Goal: Task Accomplishment & Management: Complete application form

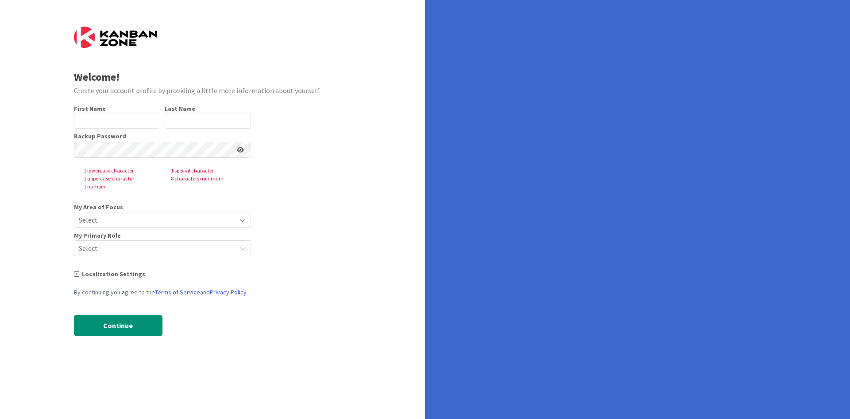
type input "[PERSON_NAME]"
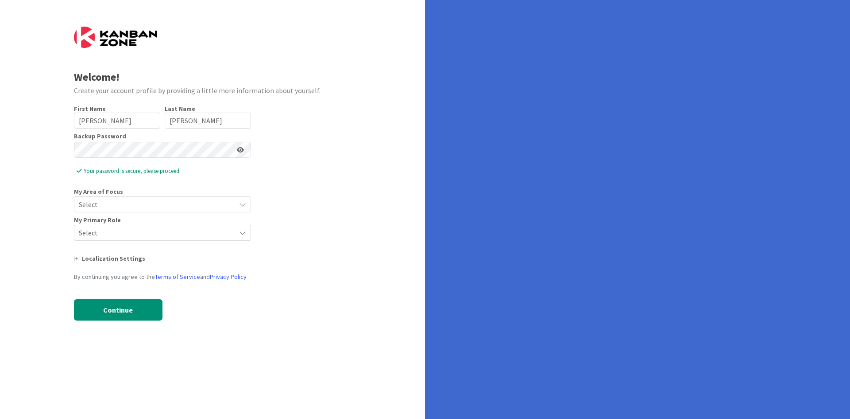
click at [237, 149] on icon at bounding box center [240, 150] width 7 height 6
drag, startPoint x: 137, startPoint y: 202, endPoint x: 144, endPoint y: 197, distance: 9.0
click at [138, 202] on span "Select" at bounding box center [155, 204] width 152 height 12
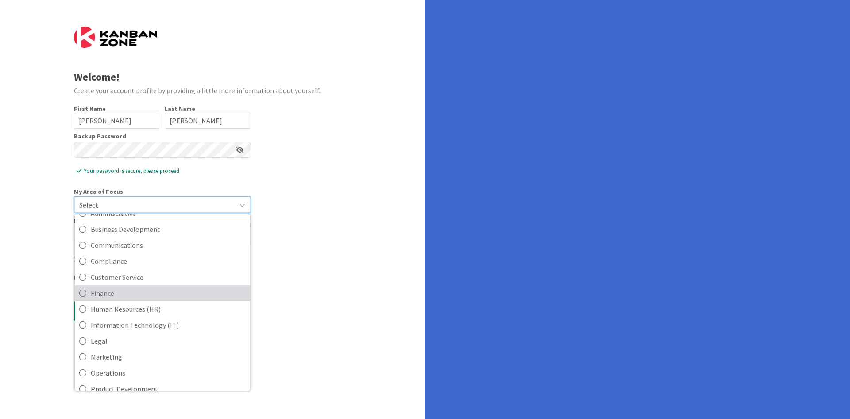
scroll to position [89, 0]
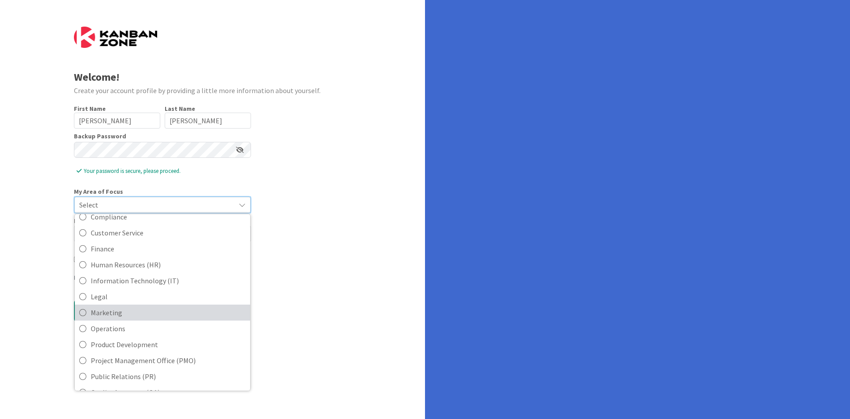
click at [188, 311] on span "Marketing" at bounding box center [168, 312] width 155 height 13
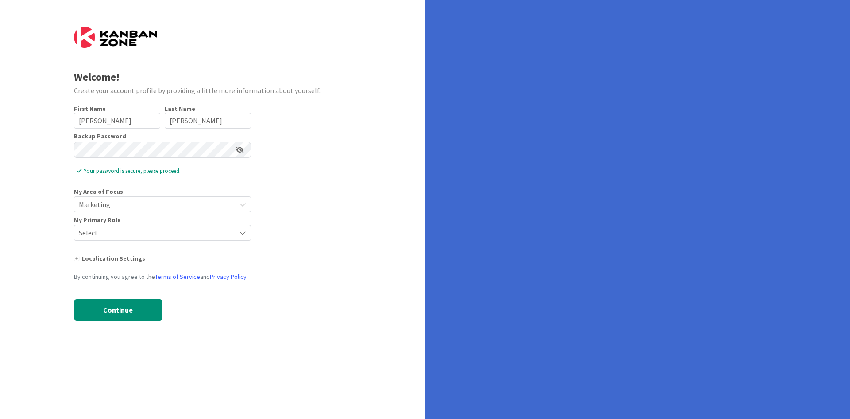
click at [123, 233] on span "Select" at bounding box center [155, 232] width 152 height 12
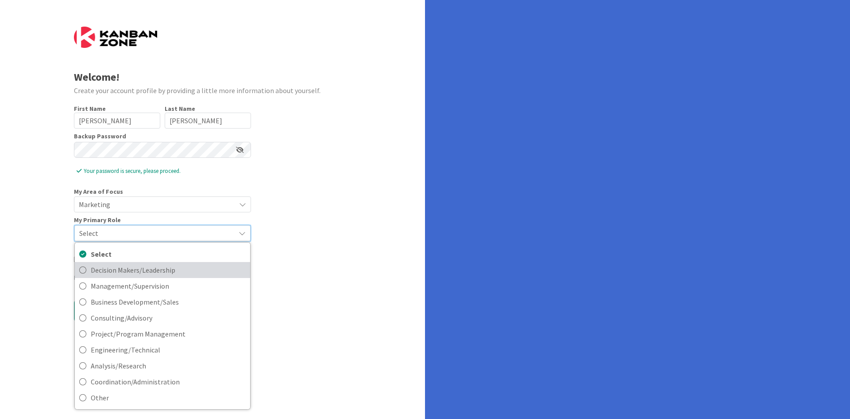
click at [151, 276] on span "Decision Makers/Leadership" at bounding box center [168, 269] width 155 height 13
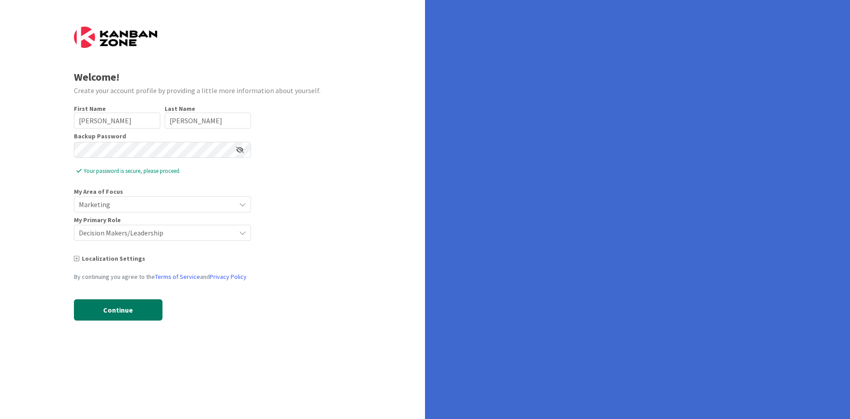
click at [96, 317] on button "Continue" at bounding box center [118, 309] width 89 height 21
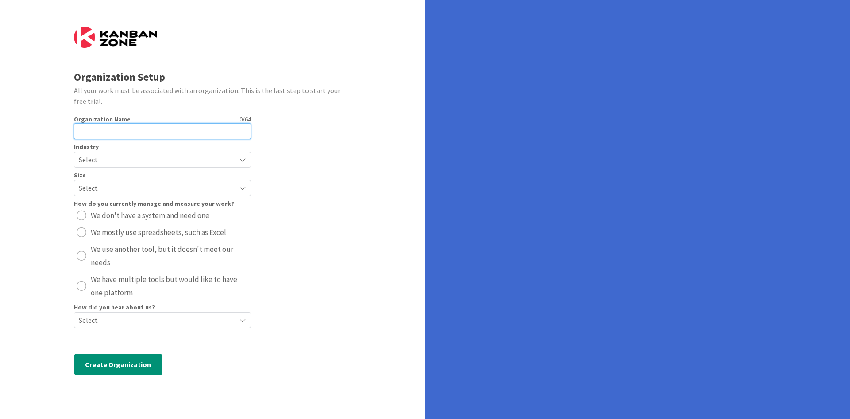
click at [99, 135] on input "text" at bounding box center [162, 131] width 177 height 16
type input "Alvago Motors"
click at [147, 159] on span "Select" at bounding box center [155, 159] width 152 height 12
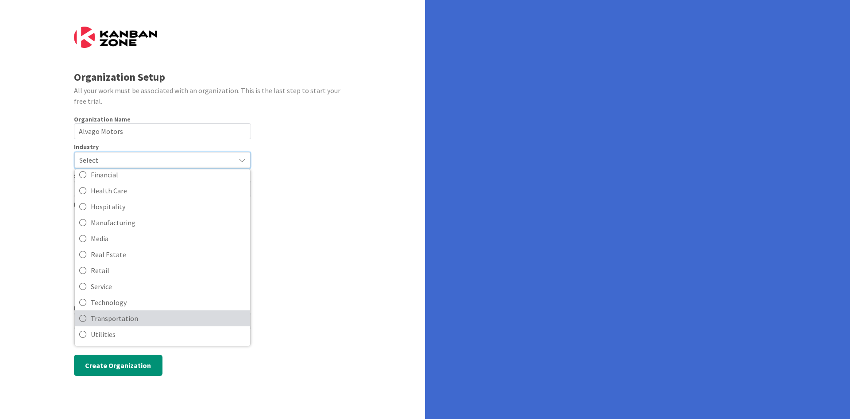
scroll to position [0, 0]
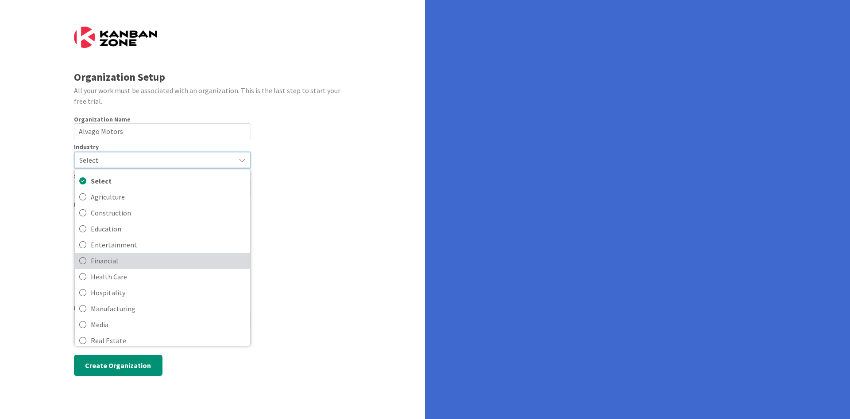
click at [163, 267] on span "Financial" at bounding box center [168, 260] width 155 height 13
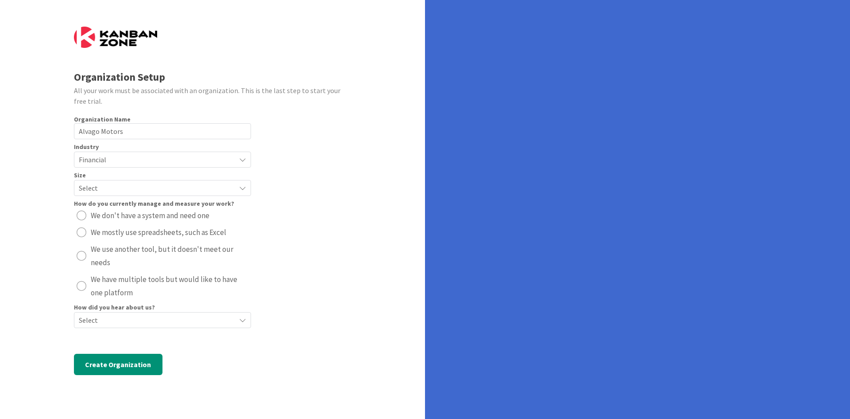
click at [90, 185] on span "Select" at bounding box center [155, 188] width 152 height 12
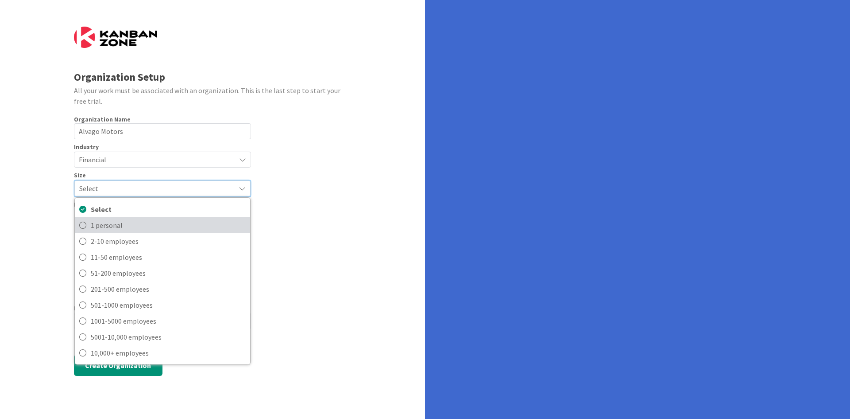
click at [124, 228] on span "1 personal" at bounding box center [168, 224] width 155 height 13
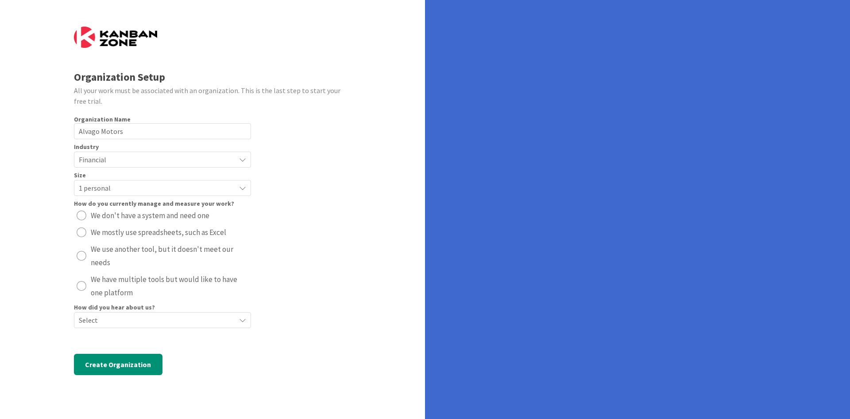
click at [102, 314] on span "Select" at bounding box center [155, 320] width 152 height 12
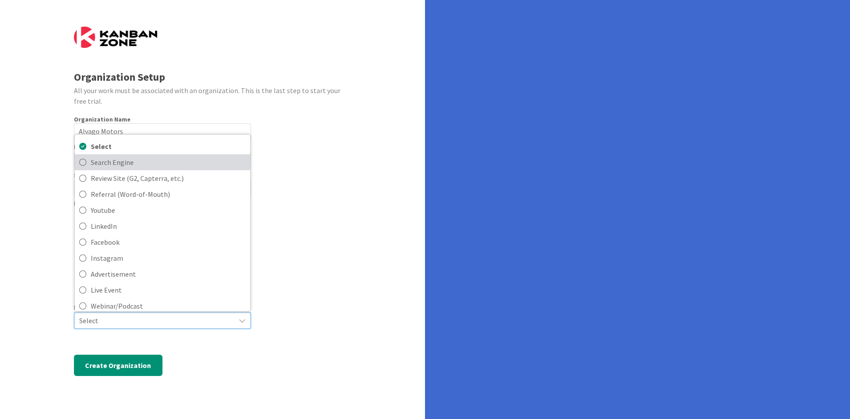
click at [157, 161] on span "Search Engine" at bounding box center [168, 161] width 155 height 13
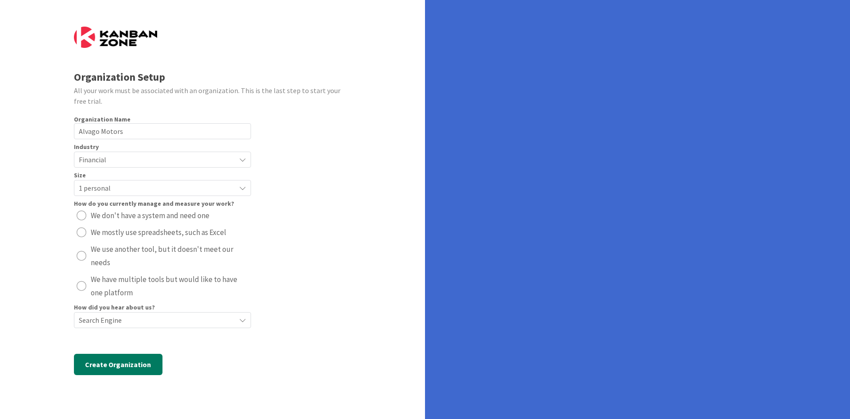
click at [128, 354] on button "Create Organization" at bounding box center [118, 363] width 89 height 21
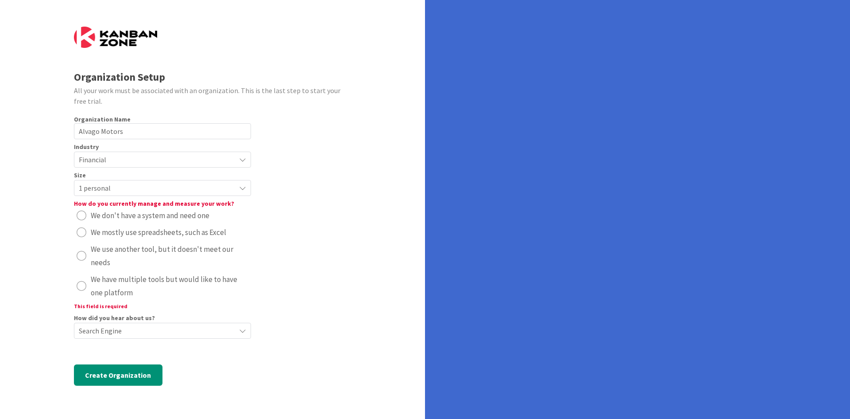
click at [78, 282] on div "radio" at bounding box center [82, 286] width 10 height 10
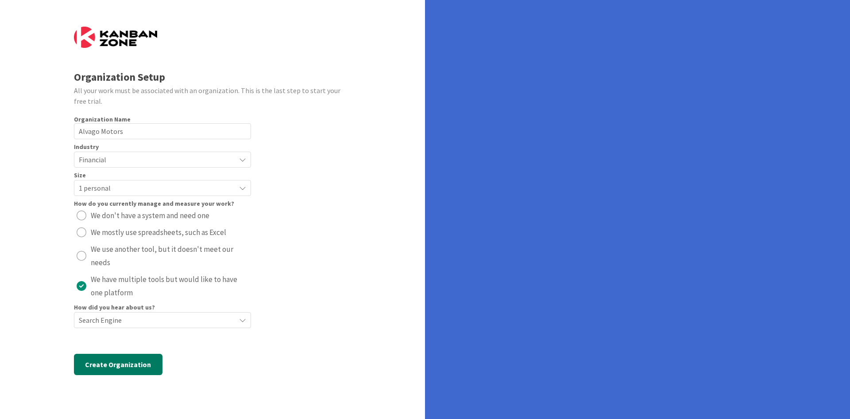
click at [107, 360] on button "Create Organization" at bounding box center [118, 363] width 89 height 21
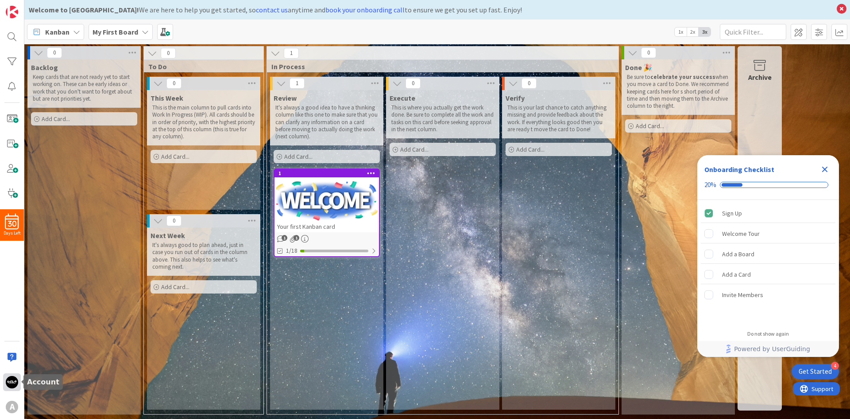
click at [12, 384] on img at bounding box center [12, 382] width 12 height 12
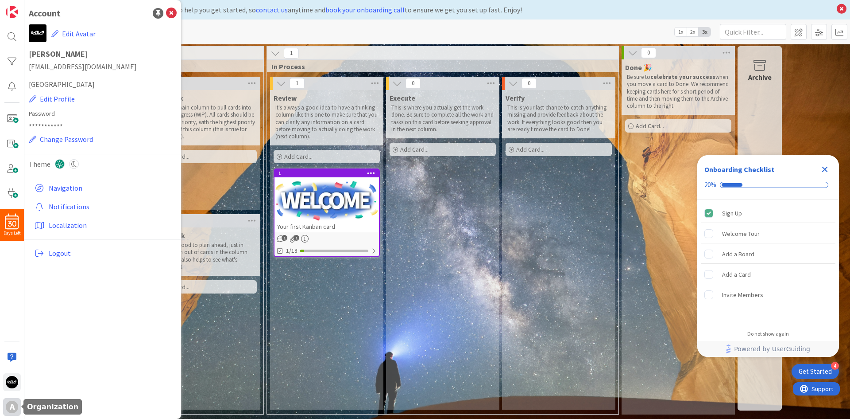
click at [13, 410] on div "A" at bounding box center [12, 406] width 12 height 12
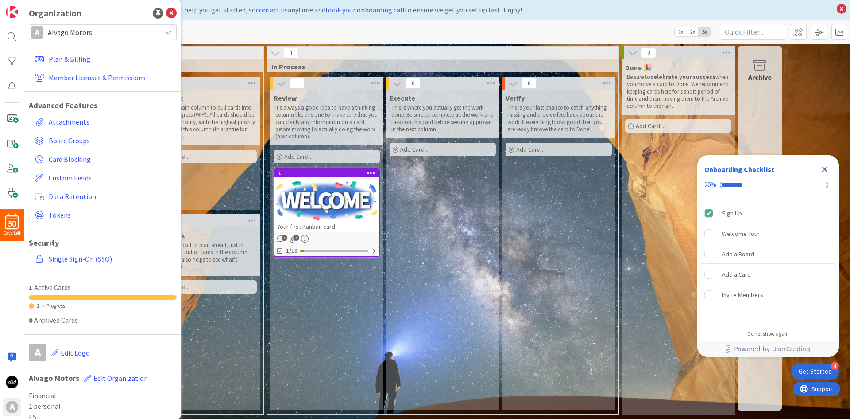
click at [142, 35] on span "Alvago Motors" at bounding box center [102, 32] width 109 height 12
click at [141, 35] on span "Alvago Motors" at bounding box center [102, 32] width 109 height 12
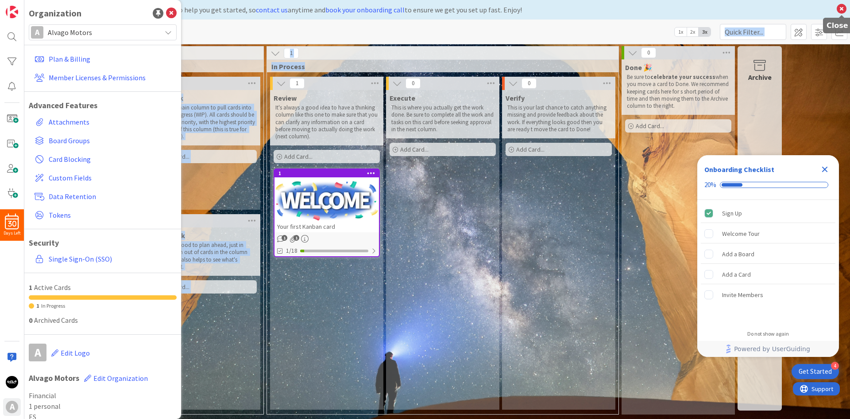
drag, startPoint x: 842, startPoint y: 6, endPoint x: 430, endPoint y: 74, distance: 417.6
click at [430, 74] on div "Welcome to [GEOGRAPHIC_DATA]! We are here to help you get started, so contact u…" at bounding box center [437, 209] width 826 height 419
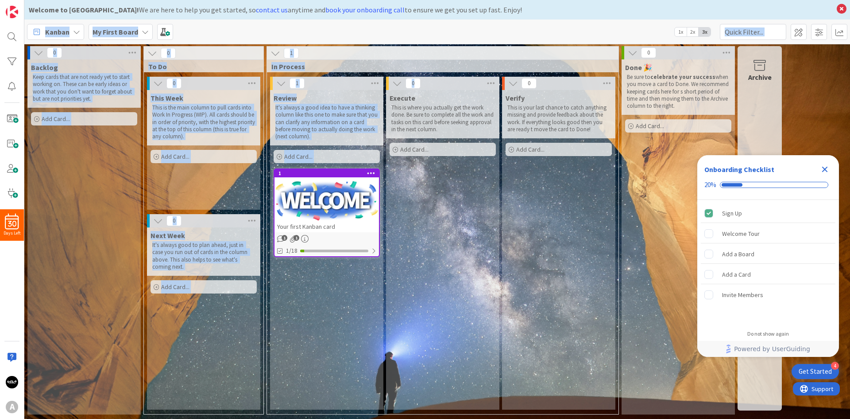
click at [199, 30] on div "Kanban My First Board 1x 2x 3x" at bounding box center [437, 31] width 826 height 24
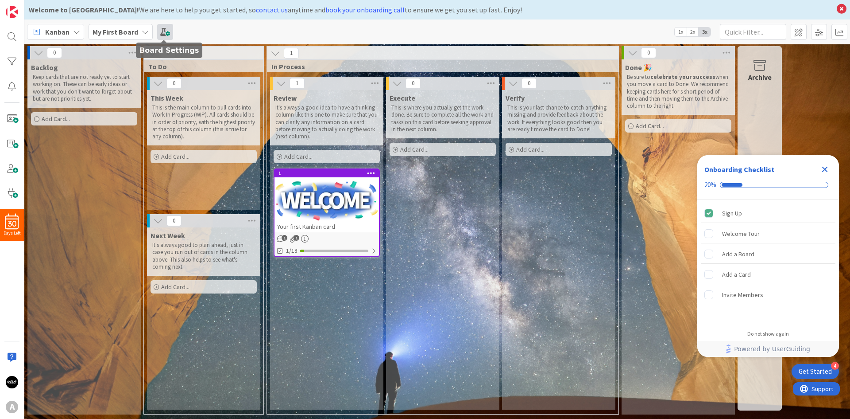
click at [171, 34] on span at bounding box center [165, 32] width 16 height 16
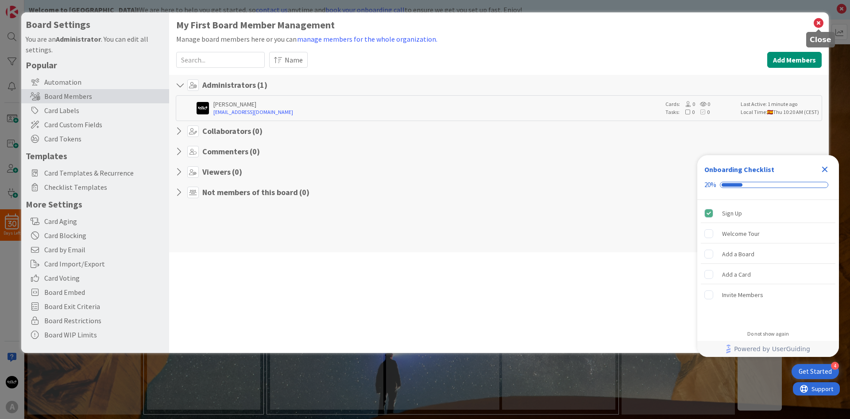
click at [821, 27] on icon at bounding box center [819, 23] width 12 height 12
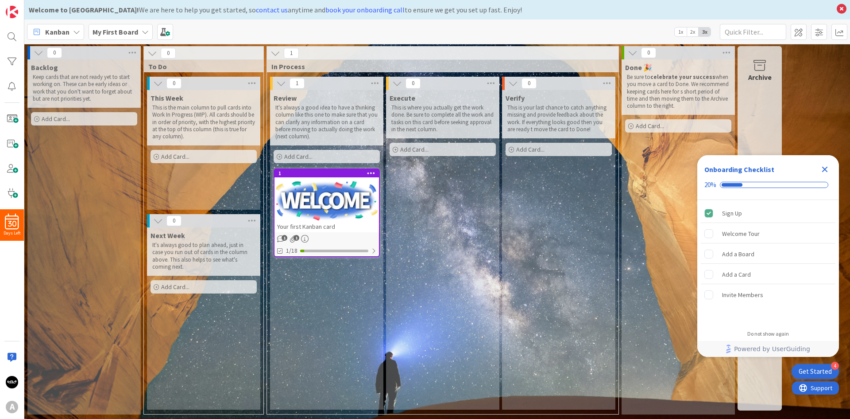
click at [829, 386] on span "Support" at bounding box center [822, 387] width 22 height 11
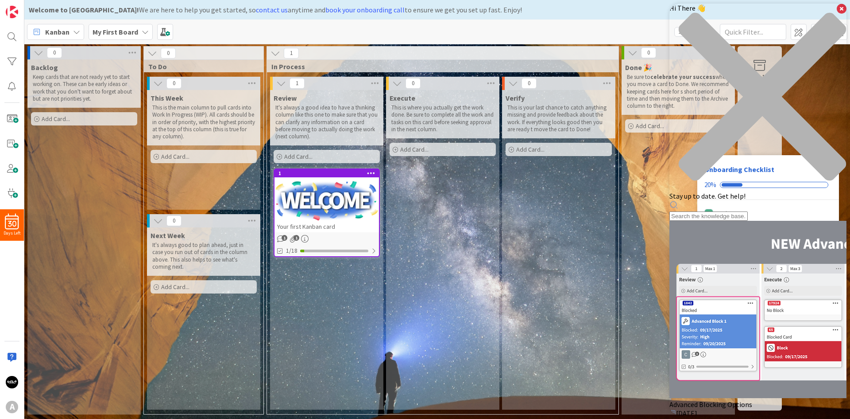
click at [744, 37] on div "Hi There 👋 Stay up to date. Get help!" at bounding box center [758, 112] width 177 height 217
click at [744, 200] on div "Resource Center Header" at bounding box center [758, 210] width 177 height 20
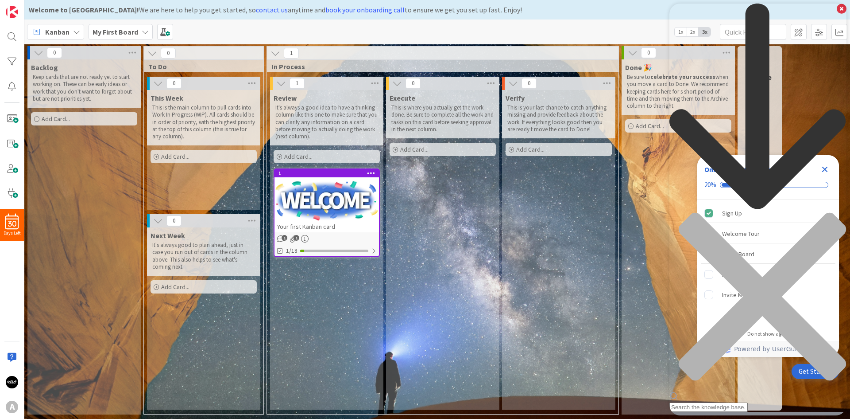
click at [744, 54] on div "Resource Center Header" at bounding box center [758, 208] width 177 height 408
click at [748, 402] on input "cambiar idioma" at bounding box center [709, 406] width 78 height 9
type input "change lenguage"
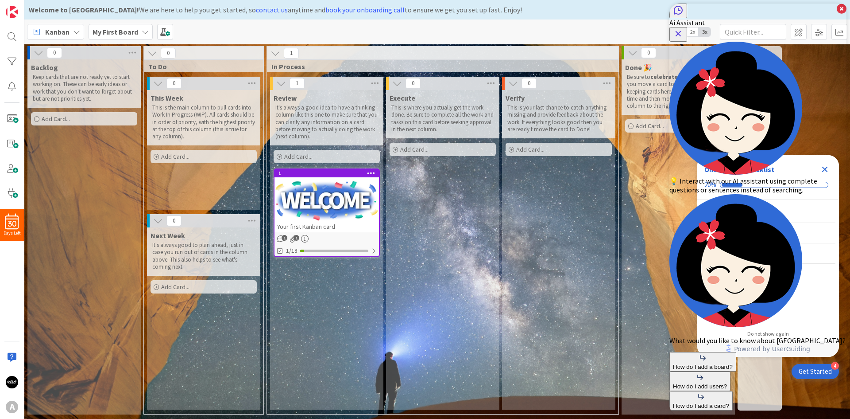
drag, startPoint x: 836, startPoint y: 21, endPoint x: 1498, endPoint y: 23, distance: 661.8
click at [684, 28] on icon "Close Button" at bounding box center [678, 33] width 11 height 11
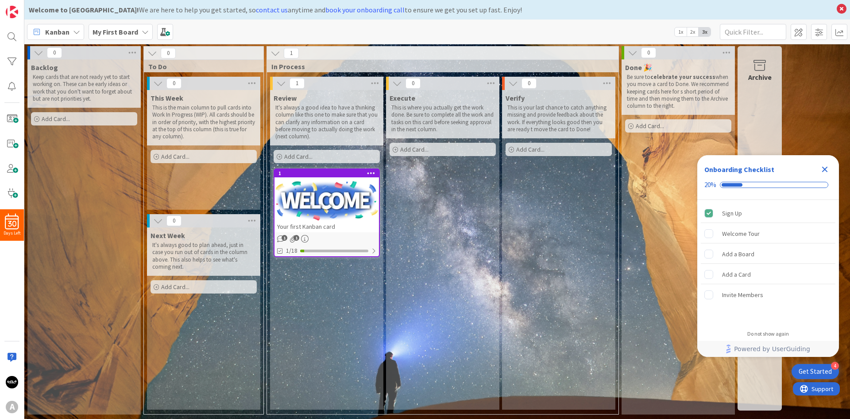
click at [126, 29] on b "My First Board" at bounding box center [116, 31] width 46 height 9
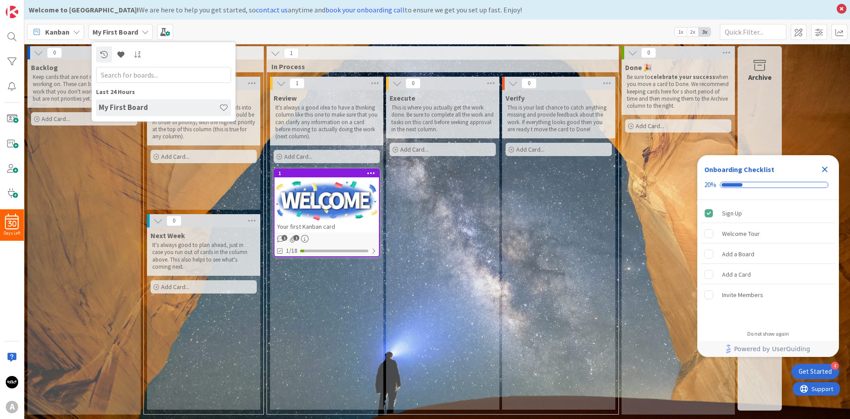
click at [126, 29] on b "My First Board" at bounding box center [116, 31] width 46 height 9
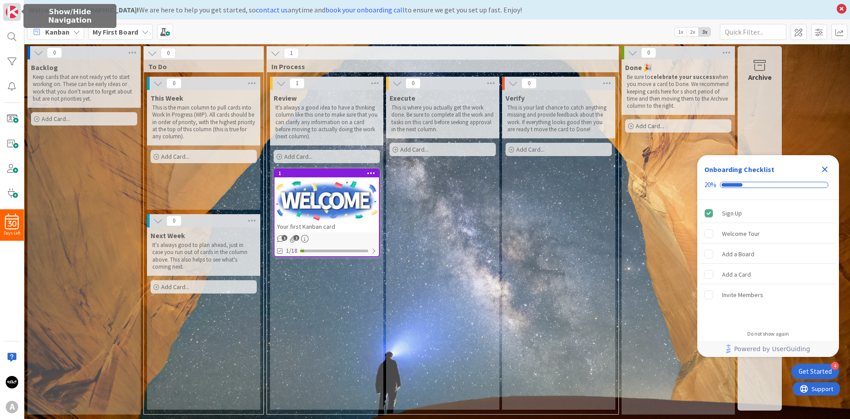
click at [16, 14] on img at bounding box center [12, 12] width 12 height 12
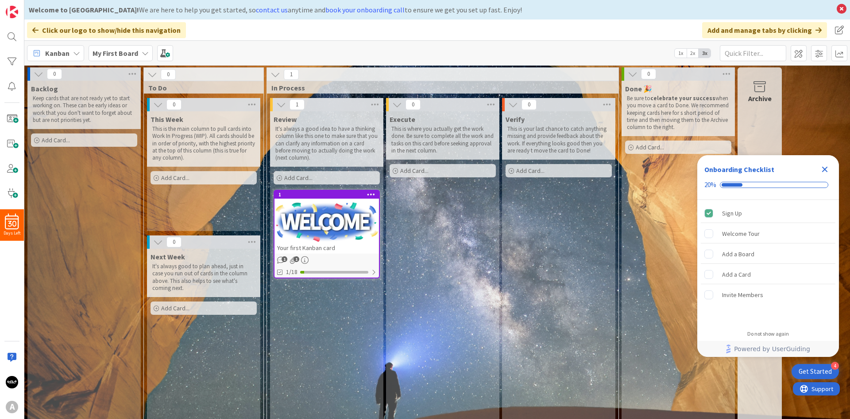
click at [819, 31] on icon at bounding box center [819, 30] width 6 height 7
click at [822, 54] on span at bounding box center [819, 53] width 16 height 16
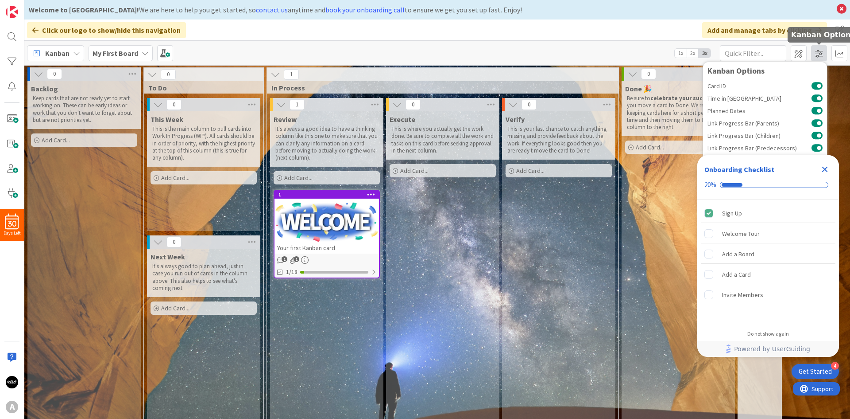
click at [822, 54] on span at bounding box center [819, 53] width 16 height 16
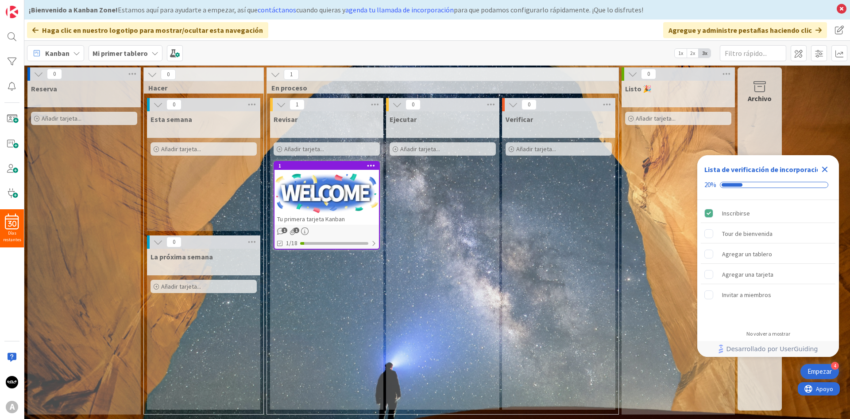
click at [828, 170] on icon "Cerrar lista de verificación" at bounding box center [825, 169] width 11 height 11
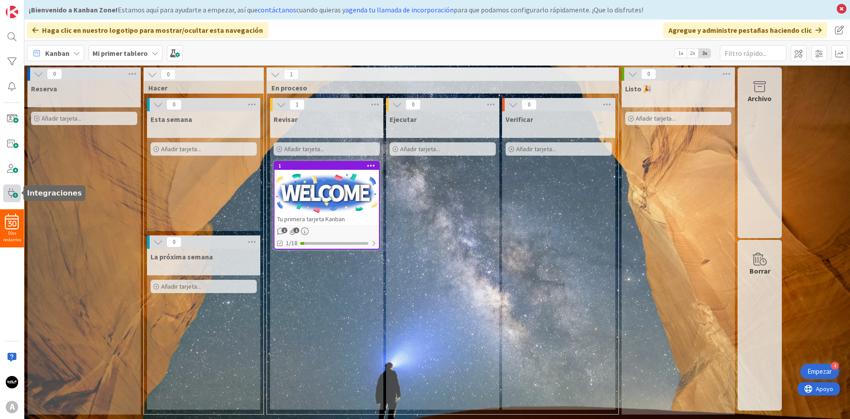
click at [11, 191] on span at bounding box center [12, 193] width 18 height 18
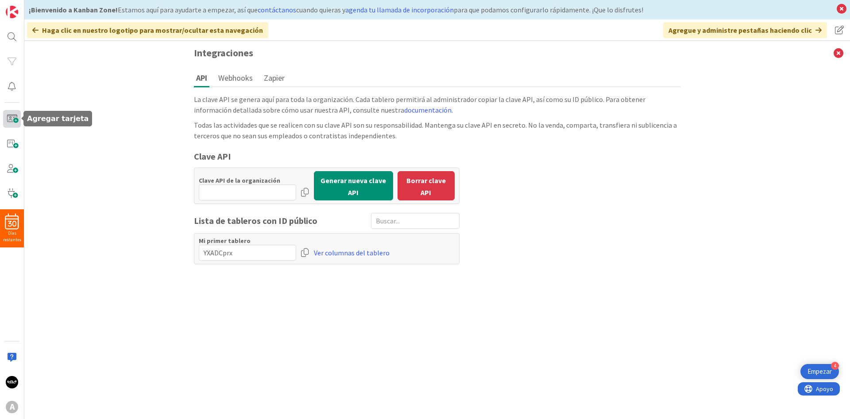
click at [12, 119] on span at bounding box center [12, 119] width 18 height 18
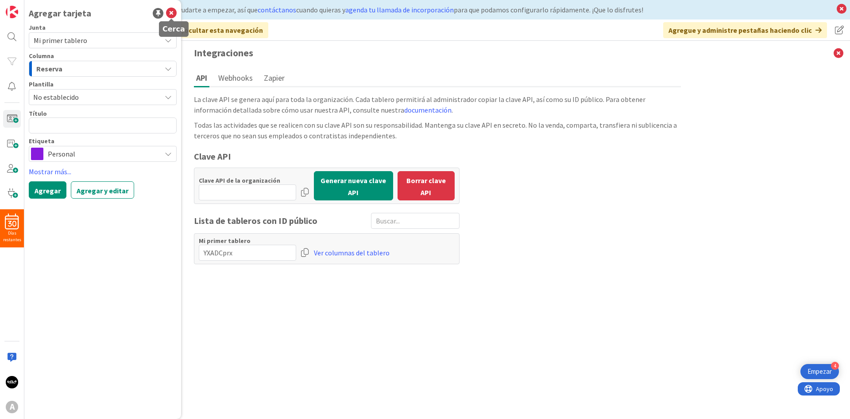
click at [173, 9] on icon at bounding box center [171, 13] width 11 height 11
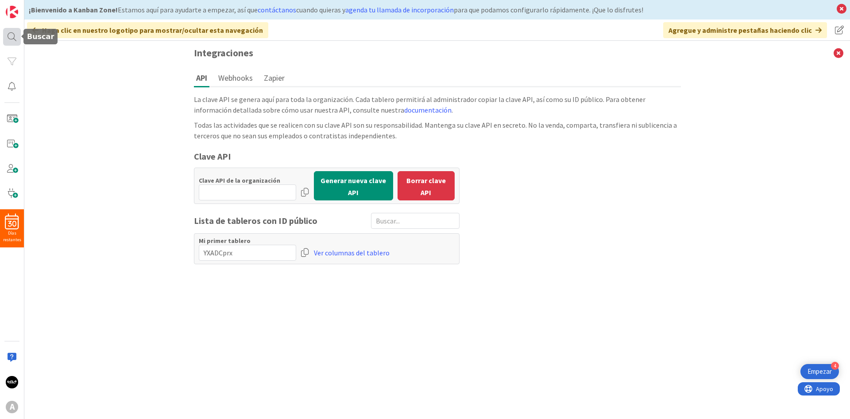
click at [14, 41] on div at bounding box center [12, 37] width 18 height 18
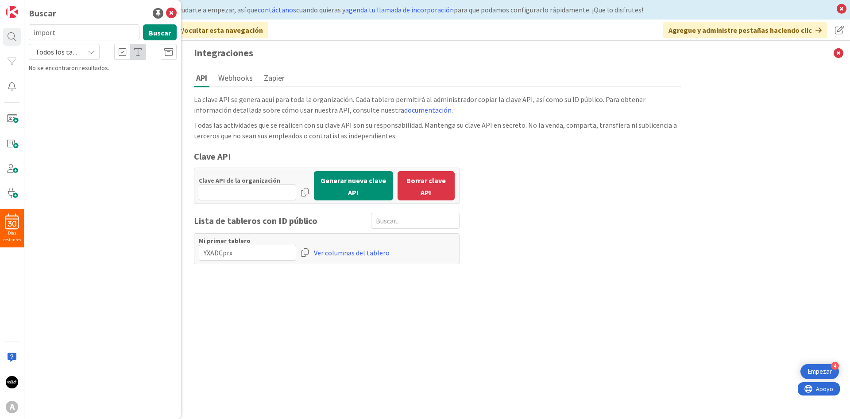
type input "import"
click at [171, 11] on icon at bounding box center [171, 13] width 11 height 11
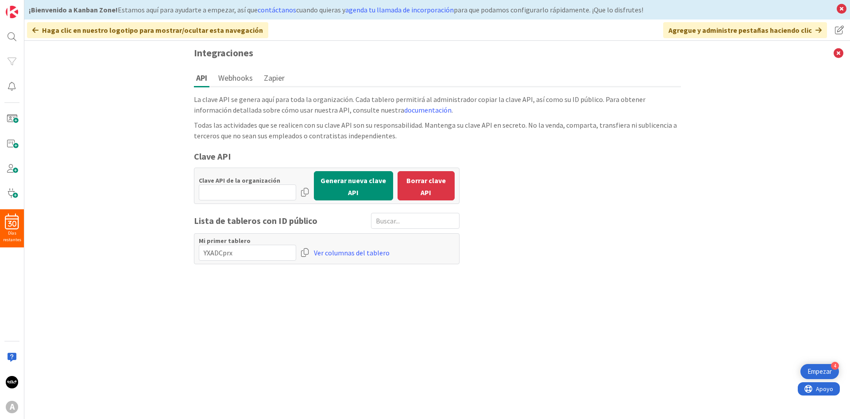
click at [826, 373] on font "Empezar" at bounding box center [820, 371] width 24 height 8
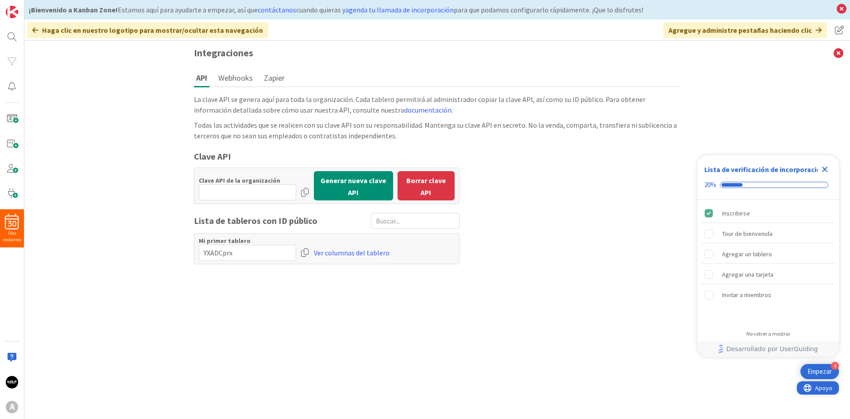
drag, startPoint x: 1621, startPoint y: 762, endPoint x: 823, endPoint y: 382, distance: 883.8
click at [823, 382] on span "Apoyo" at bounding box center [818, 387] width 29 height 13
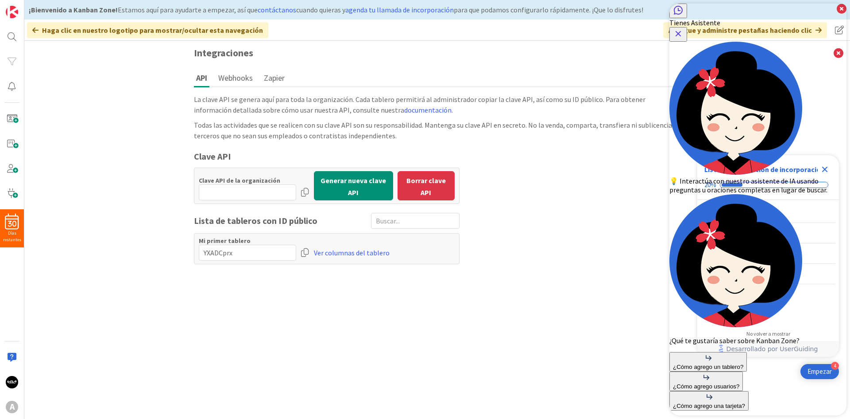
type textarea "change"
type textarea "como importar contactos"
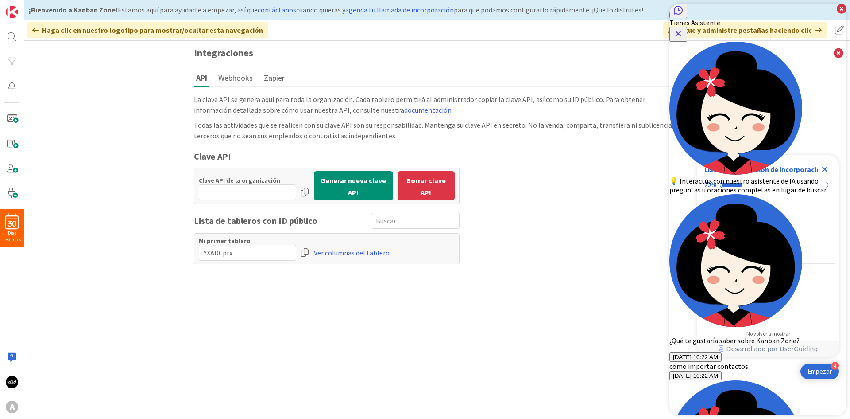
click at [684, 28] on icon "Botón de cerrar" at bounding box center [678, 33] width 11 height 11
